Goal: Transaction & Acquisition: Purchase product/service

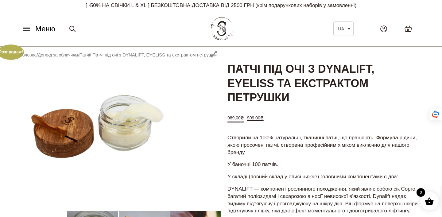
click at [44, 28] on span "Меню" at bounding box center [45, 28] width 20 height 11
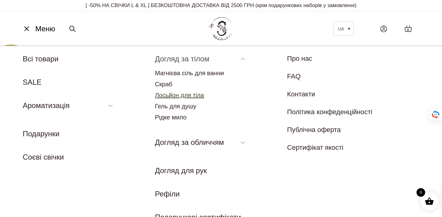
click at [172, 93] on link "Лосьйон для тіла" at bounding box center [179, 95] width 49 height 7
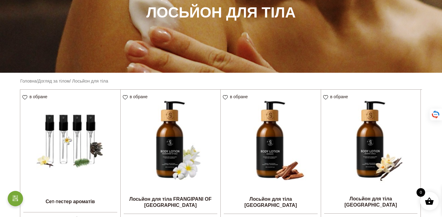
scroll to position [146, 0]
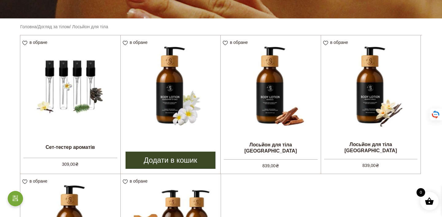
click at [187, 88] on img at bounding box center [171, 85] width 100 height 100
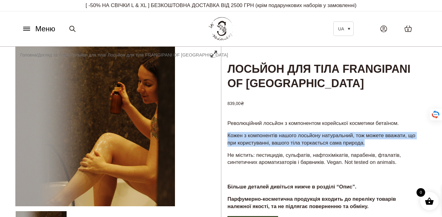
drag, startPoint x: 385, startPoint y: 143, endPoint x: 227, endPoint y: 137, distance: 157.8
click at [227, 137] on div "Революційний лосьйон з компонентом корейської косметики бетаїном. Кожен з компо…" at bounding box center [323, 167] width 205 height 96
copy p "Кожен з компонентів нашого лосьйону натуральний, тож можете вважати, що при кор…"
